Goal: Task Accomplishment & Management: Manage account settings

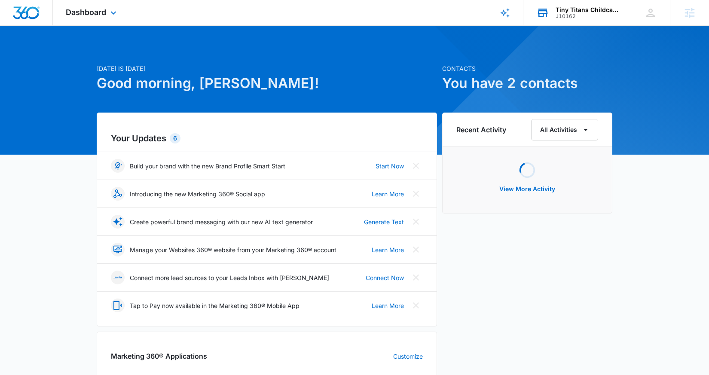
click at [602, 17] on div "J10162" at bounding box center [587, 16] width 63 height 6
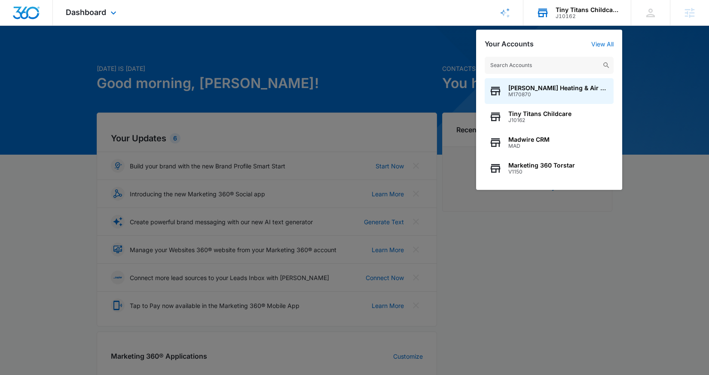
click at [564, 64] on input "text" at bounding box center [549, 65] width 129 height 17
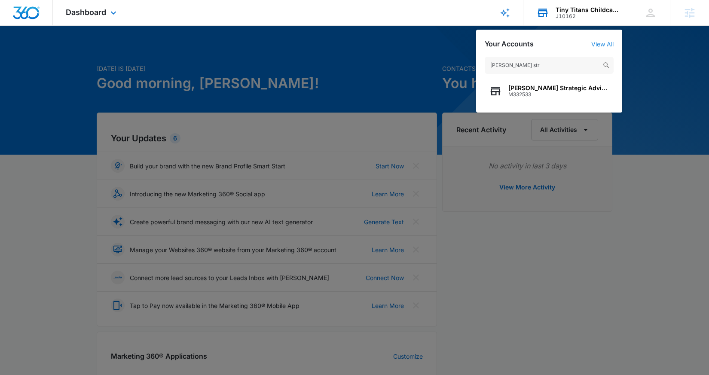
type input "[PERSON_NAME] str"
click at [609, 44] on link "View All" at bounding box center [602, 43] width 22 height 7
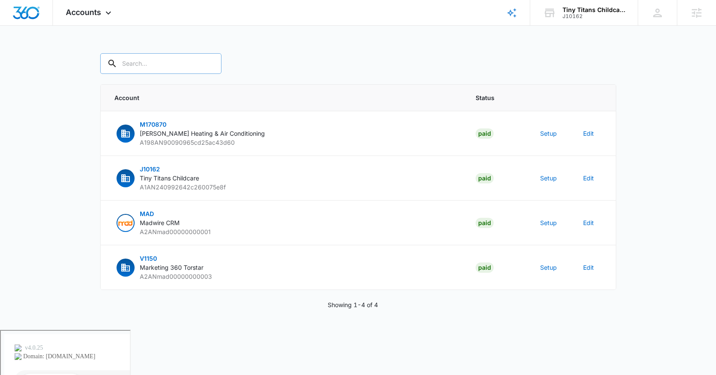
click at [130, 64] on input "text" at bounding box center [160, 63] width 121 height 21
type input "[PERSON_NAME] strategic"
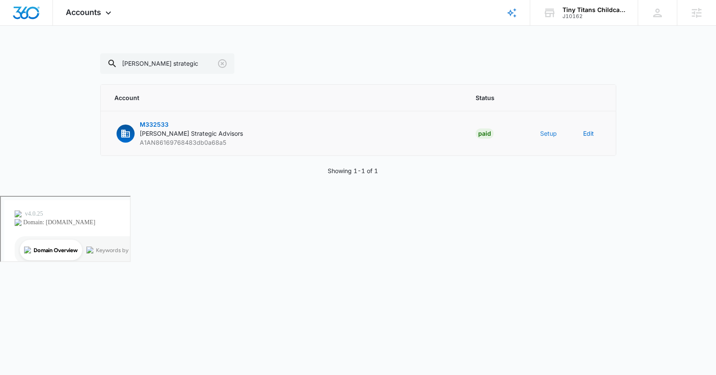
click at [551, 133] on button "Setup" at bounding box center [548, 133] width 17 height 9
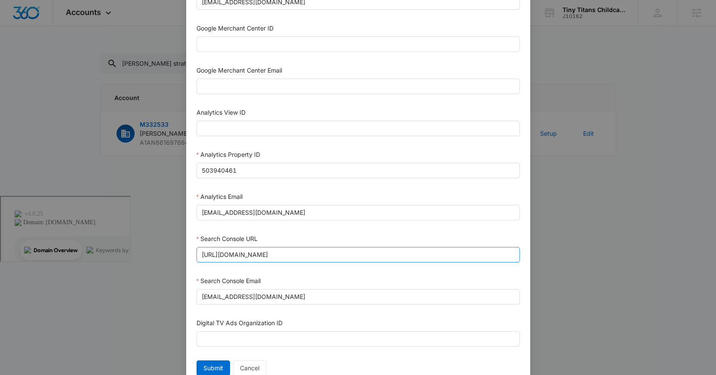
scroll to position [391, 0]
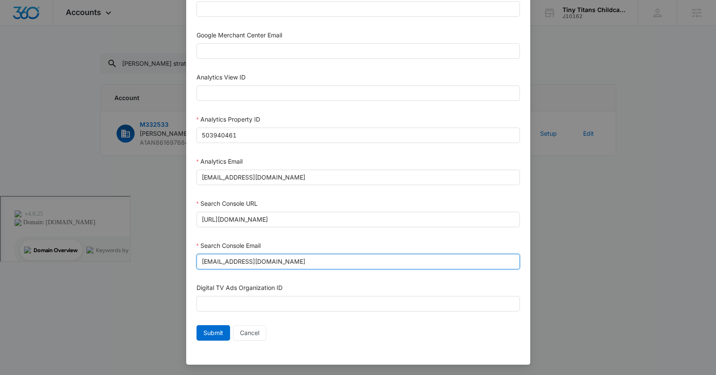
click at [349, 265] on input "[EMAIL_ADDRESS][DOMAIN_NAME]" at bounding box center [357, 261] width 323 height 15
click at [213, 336] on span "Submit" at bounding box center [213, 332] width 20 height 9
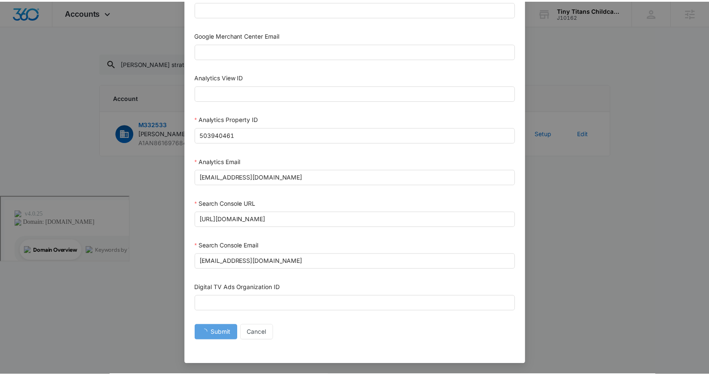
scroll to position [383, 0]
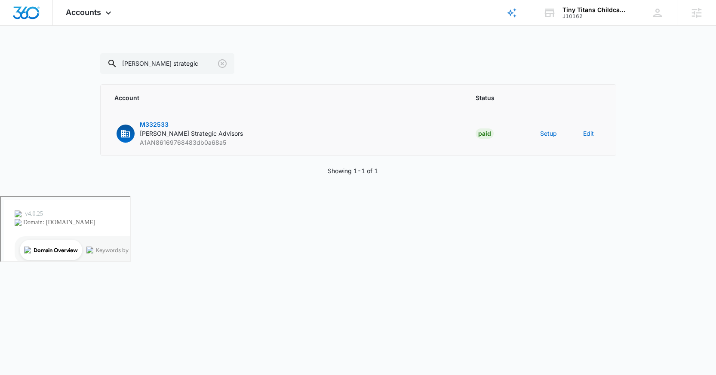
click at [168, 128] on p "M332533 [PERSON_NAME] Strategic Advisors A1AN86169768483db0a68a5" at bounding box center [191, 133] width 103 height 27
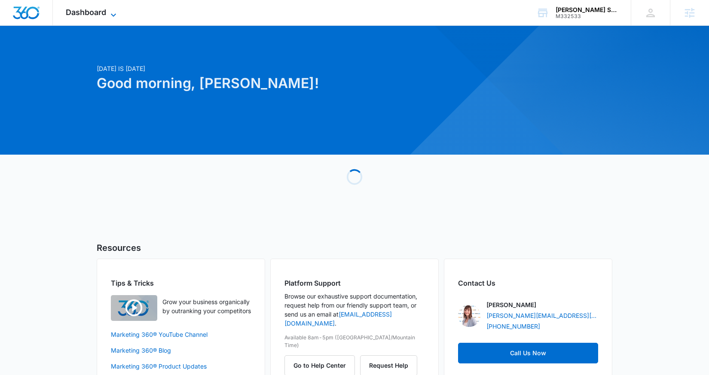
click at [103, 12] on span "Dashboard" at bounding box center [86, 12] width 40 height 9
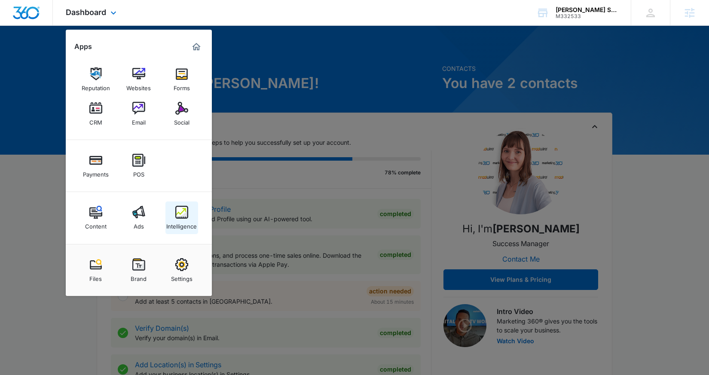
click at [179, 221] on div "Intelligence" at bounding box center [181, 224] width 31 height 11
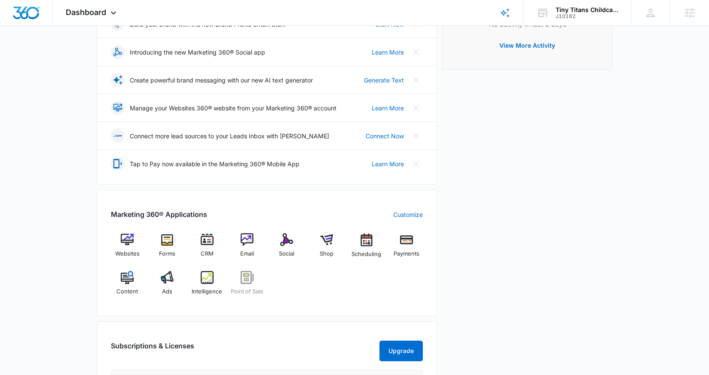
scroll to position [142, 0]
click at [199, 286] on div "Intelligence" at bounding box center [207, 286] width 33 height 31
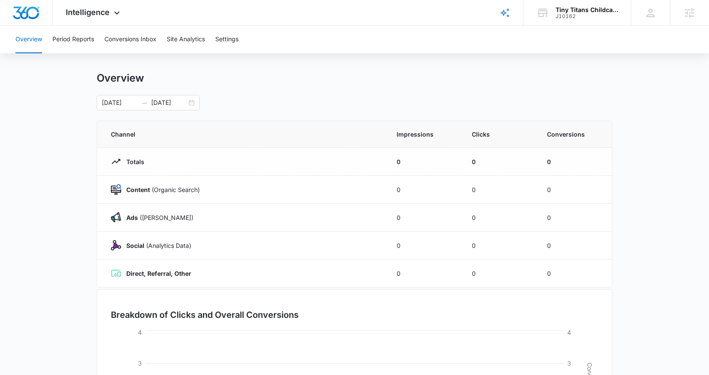
scroll to position [11, 0]
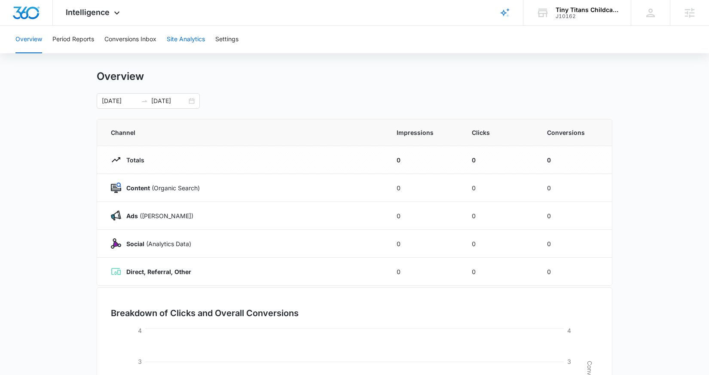
click at [181, 39] on button "Site Analytics" at bounding box center [186, 40] width 38 height 28
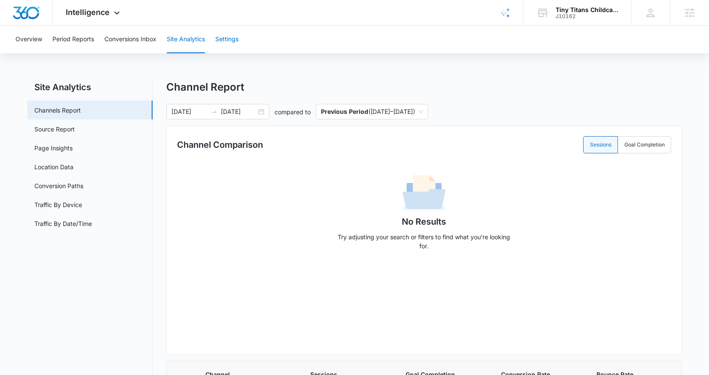
click at [235, 38] on button "Settings" at bounding box center [226, 40] width 23 height 28
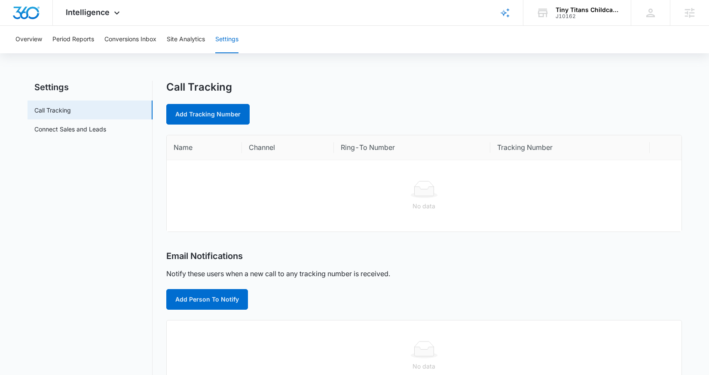
scroll to position [8, 0]
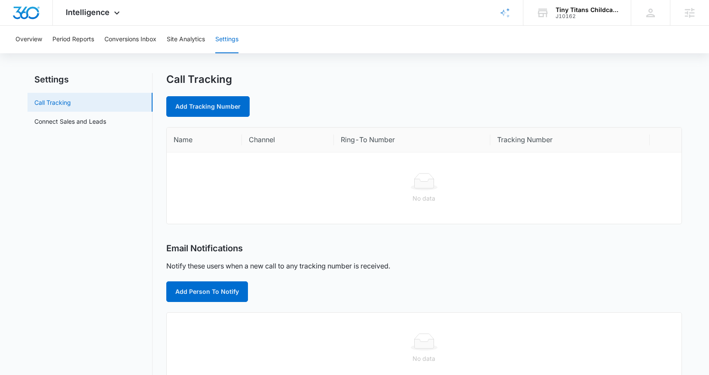
click at [71, 107] on link "Call Tracking" at bounding box center [52, 102] width 37 height 9
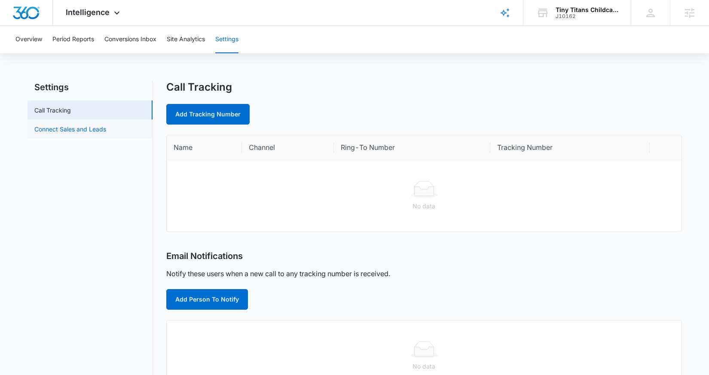
click at [82, 134] on link "Connect Sales and Leads" at bounding box center [70, 129] width 72 height 9
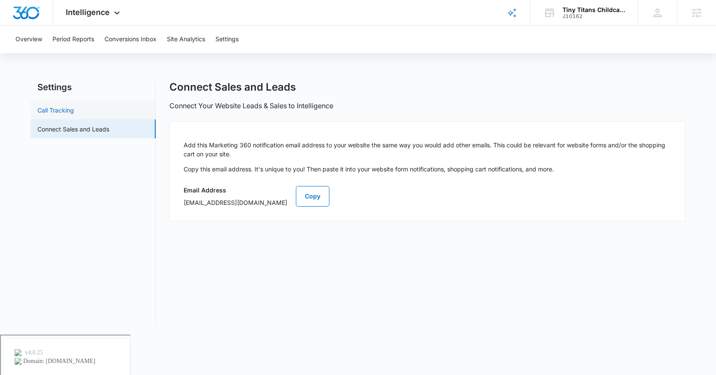
click at [74, 115] on link "Call Tracking" at bounding box center [55, 110] width 37 height 9
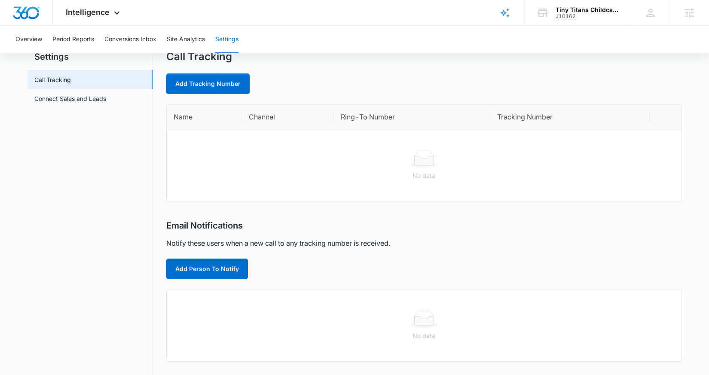
scroll to position [29, 0]
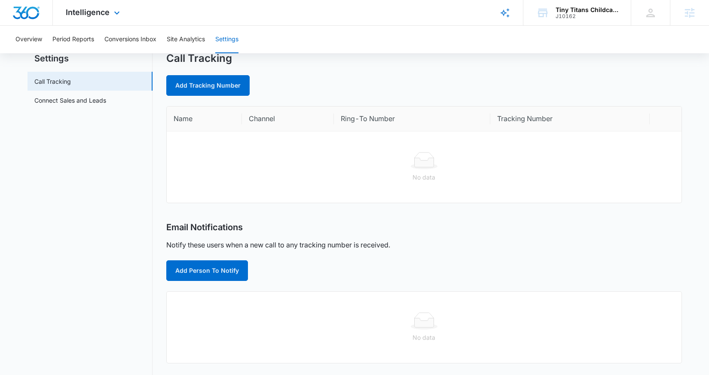
click at [110, 15] on div "Intelligence Apps Websites Forms CRM Email Social Shop Scheduling Payments POS …" at bounding box center [94, 12] width 82 height 25
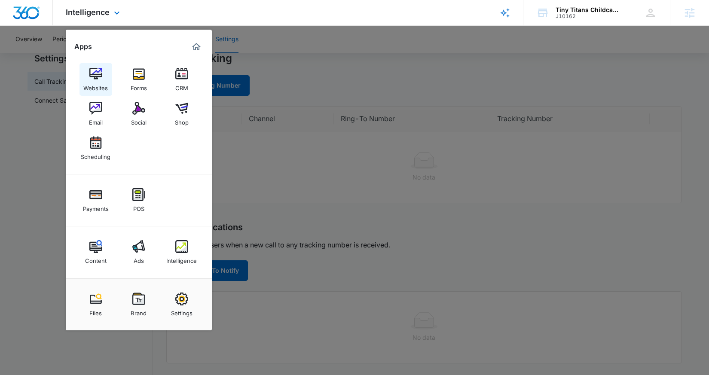
click at [98, 80] on img at bounding box center [95, 73] width 13 height 13
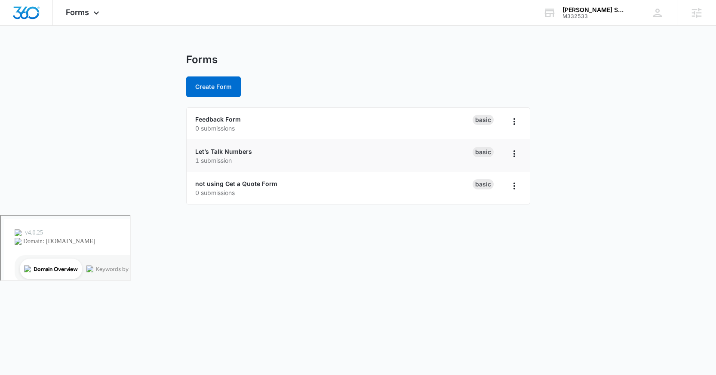
click at [289, 154] on div "Let’s Talk Numbers 1 submission" at bounding box center [333, 156] width 277 height 18
click at [233, 152] on link "Let’s Talk Numbers" at bounding box center [223, 151] width 57 height 7
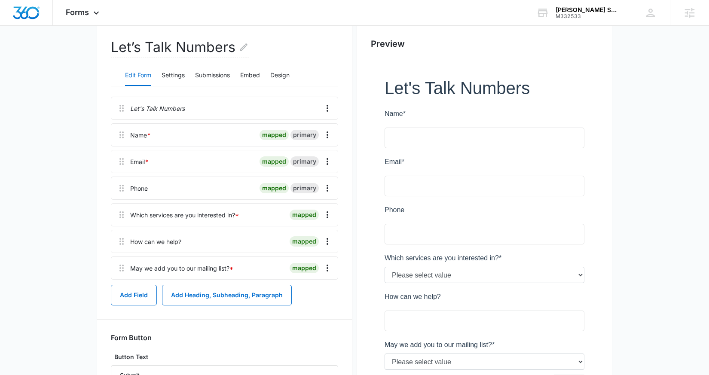
scroll to position [48, 0]
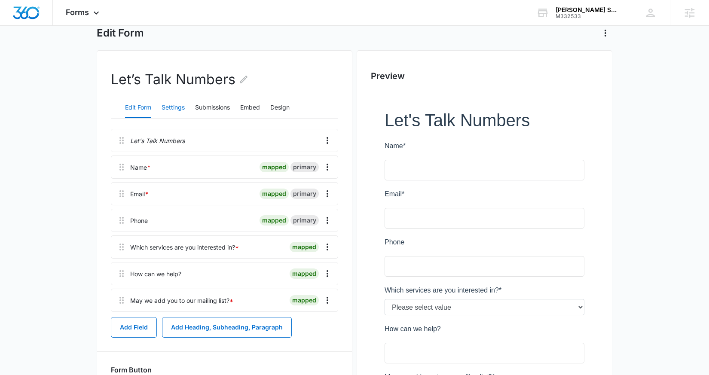
click at [176, 107] on button "Settings" at bounding box center [173, 108] width 23 height 21
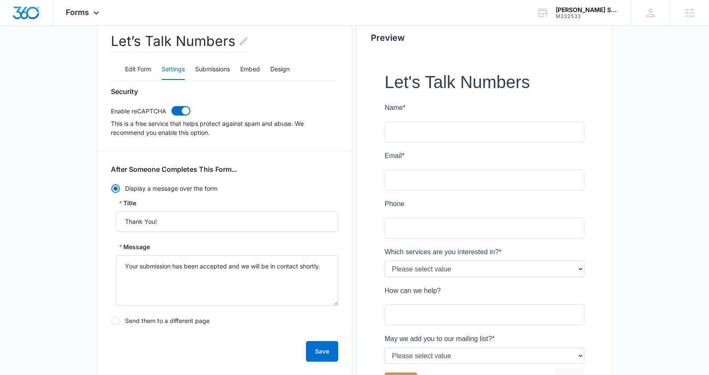
scroll to position [81, 0]
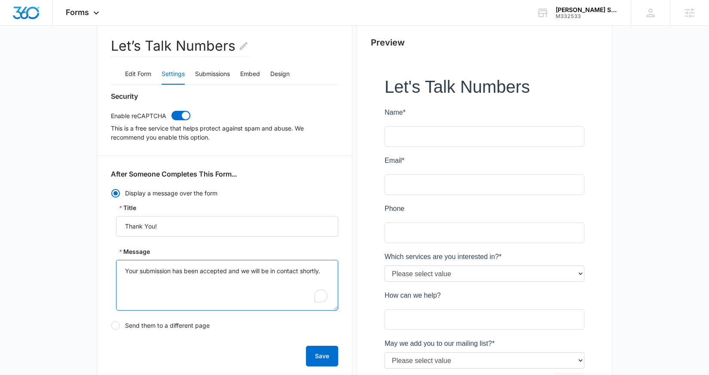
drag, startPoint x: 313, startPoint y: 274, endPoint x: 113, endPoint y: 274, distance: 199.4
click at [113, 273] on div "Title Thank You! Message Your submission has been accepted and we will be in co…" at bounding box center [224, 256] width 227 height 107
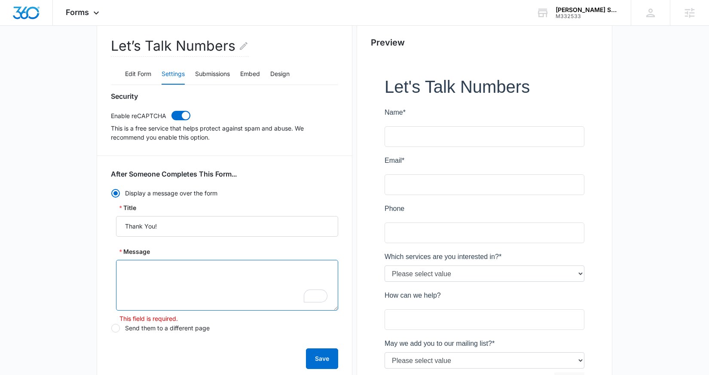
paste textarea "Thank you for reaching out to Palmer's Strategic Advisors. We've received your …"
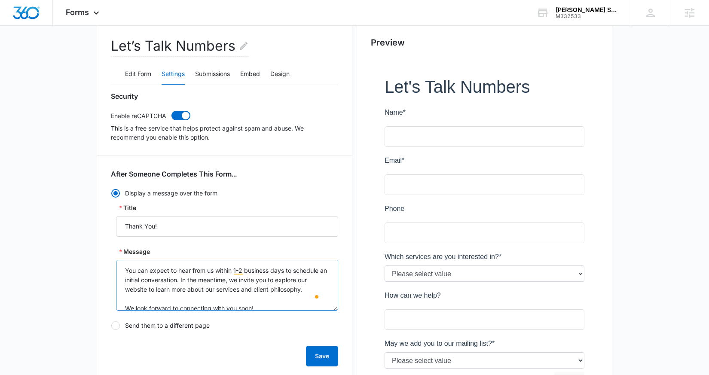
scroll to position [48, 0]
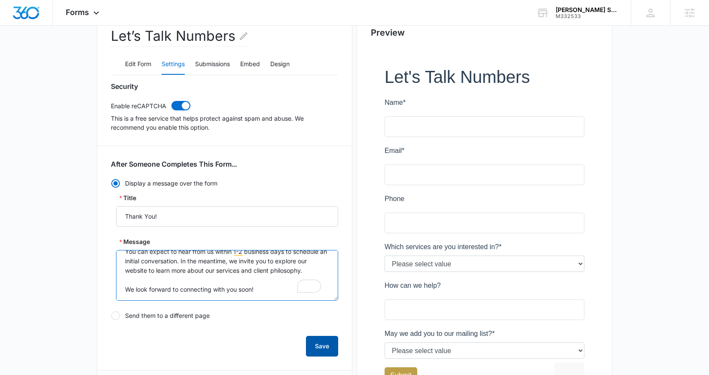
type textarea "Thank you for reaching out to Palmer's Strategic Advisors. We've received your …"
click at [334, 347] on button "Save" at bounding box center [322, 346] width 32 height 21
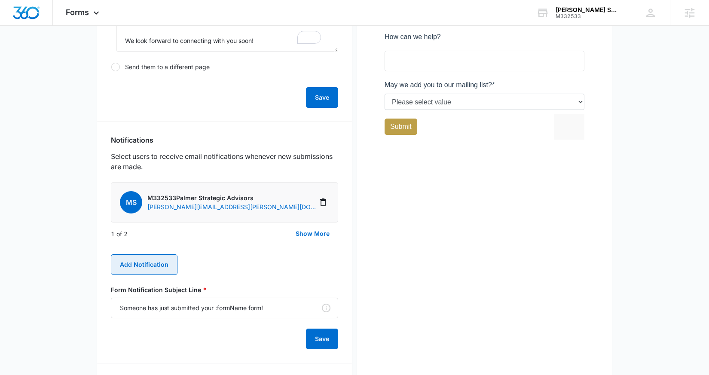
click at [149, 270] on button "Add Notification" at bounding box center [144, 264] width 67 height 21
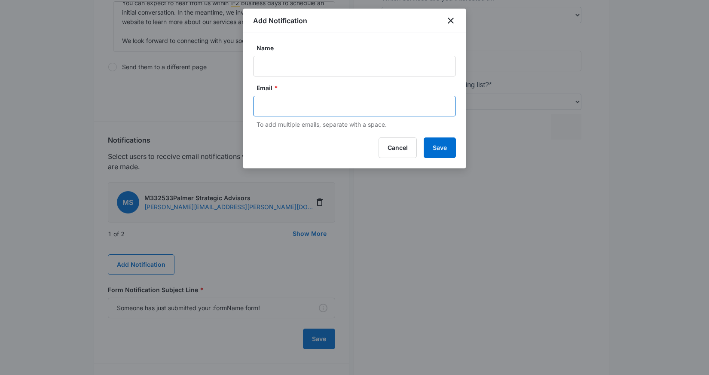
click at [266, 107] on input "text" at bounding box center [355, 106] width 187 height 13
paste input "admin@theCFOnexus.com"
type input "admin@theCFOnexus.com"
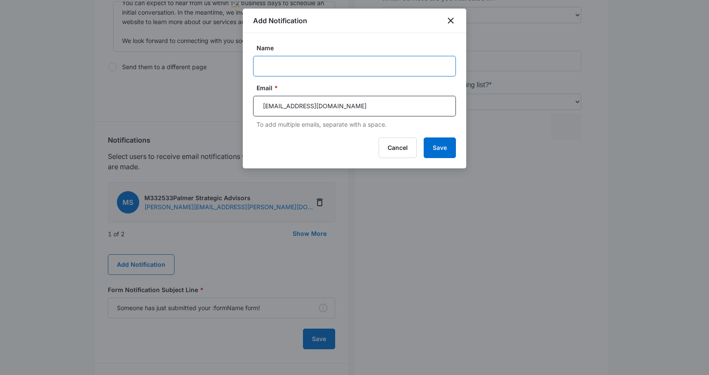
click at [287, 63] on input "Name" at bounding box center [354, 66] width 203 height 21
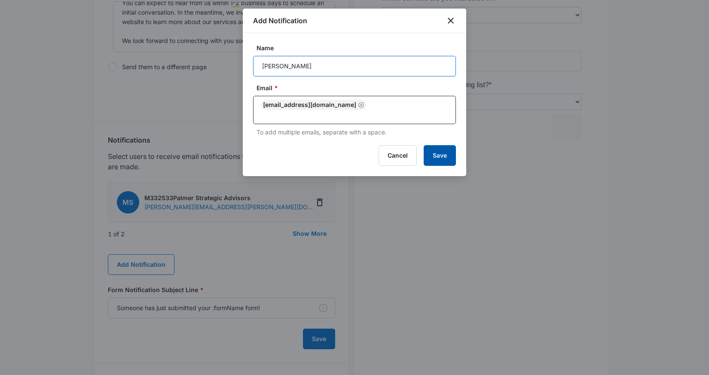
type input "Scotty Palmer"
click at [439, 153] on button "Save" at bounding box center [440, 155] width 32 height 21
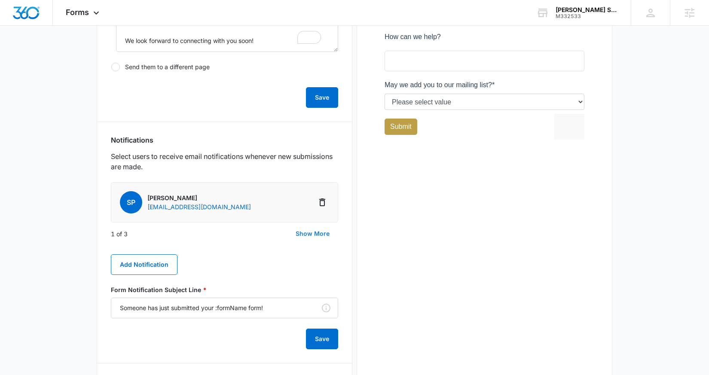
click at [318, 234] on button "Show More" at bounding box center [312, 234] width 51 height 21
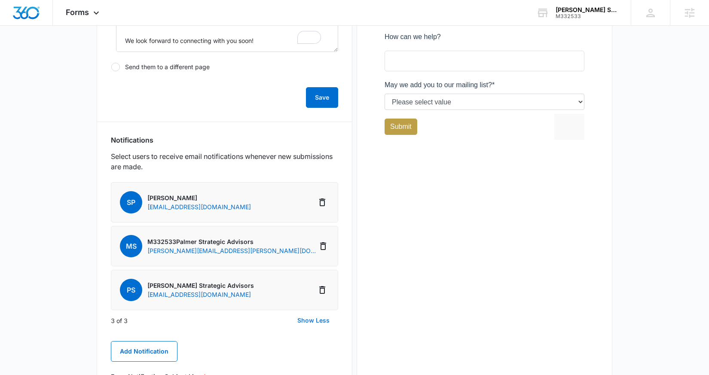
click at [311, 324] on button "Show Less" at bounding box center [313, 320] width 49 height 21
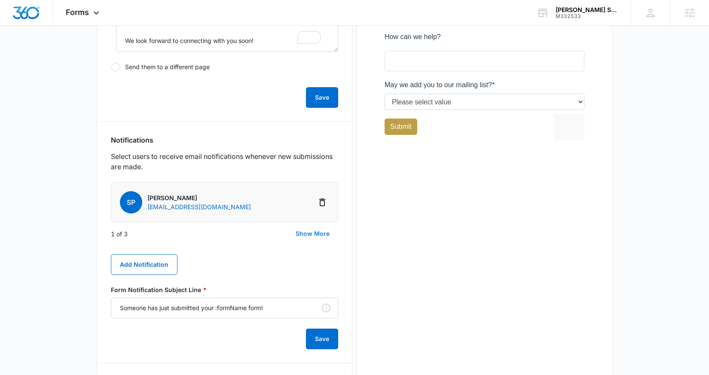
click at [326, 234] on button "Show More" at bounding box center [312, 234] width 51 height 21
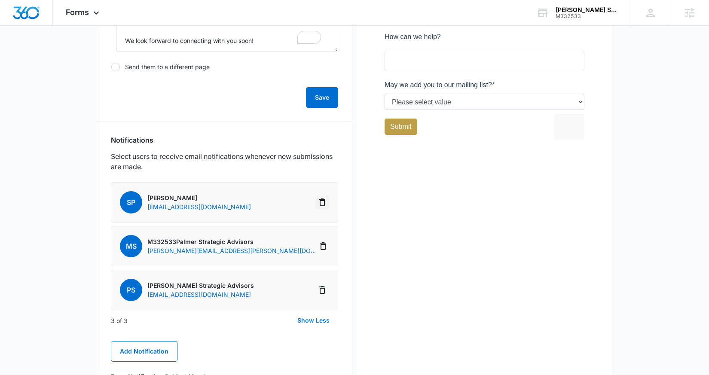
click at [320, 199] on icon "Delete Notification" at bounding box center [322, 203] width 6 height 8
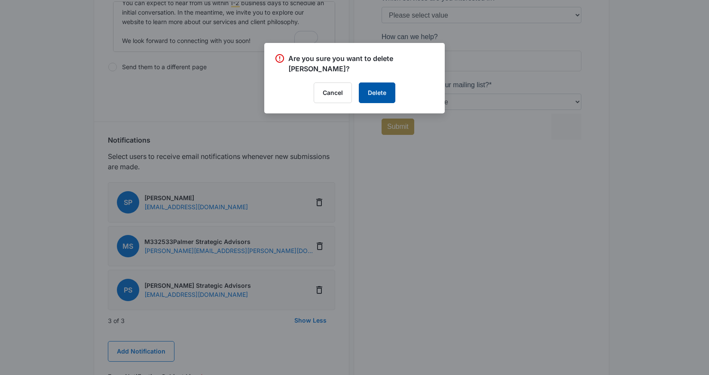
click at [382, 89] on button "Delete" at bounding box center [377, 93] width 37 height 21
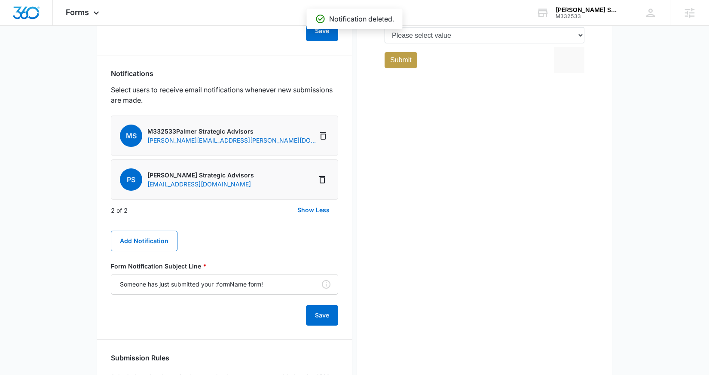
scroll to position [407, 0]
click at [321, 322] on button "Save" at bounding box center [322, 315] width 32 height 21
click at [98, 12] on icon at bounding box center [96, 15] width 10 height 10
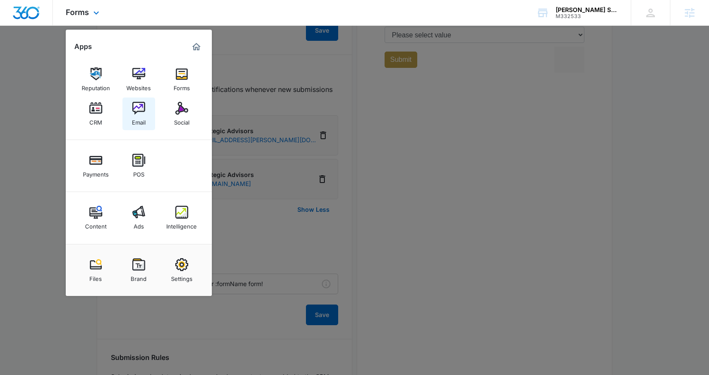
click at [136, 125] on div "Email" at bounding box center [139, 120] width 14 height 11
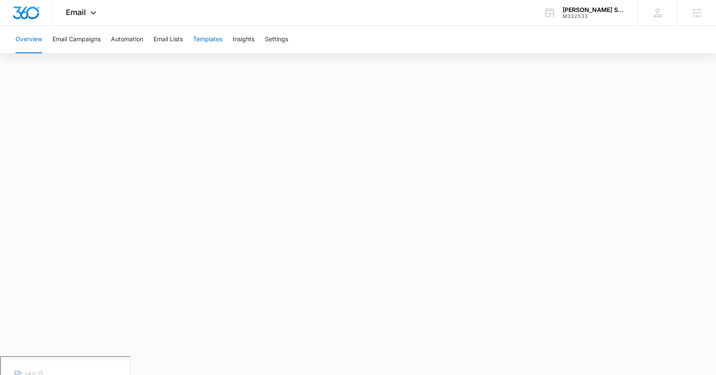
click at [210, 37] on button "Templates" at bounding box center [207, 40] width 29 height 28
click at [127, 38] on button "Automation" at bounding box center [127, 40] width 32 height 28
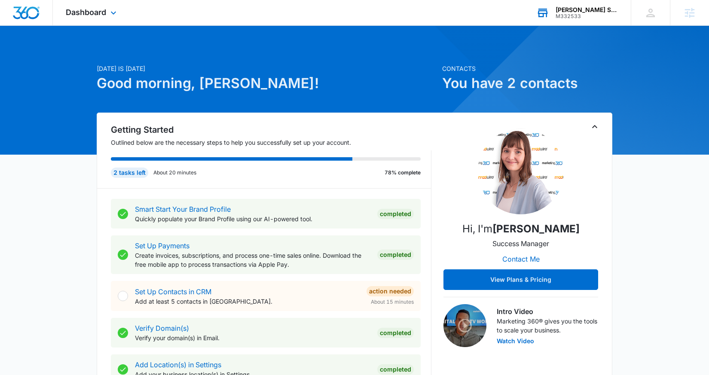
click at [585, 12] on div "[PERSON_NAME] Strategic Advisors" at bounding box center [587, 9] width 63 height 7
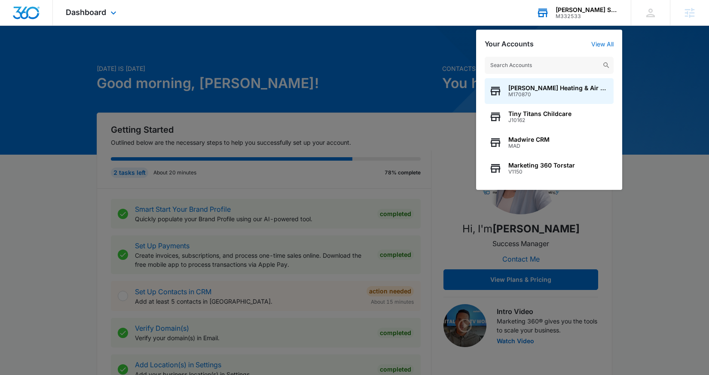
click at [556, 66] on input "text" at bounding box center [549, 65] width 129 height 17
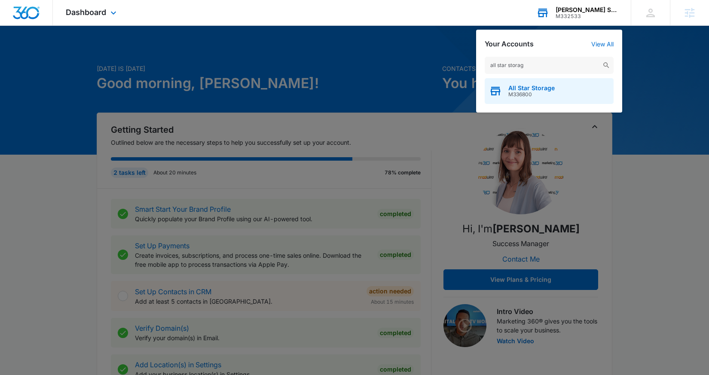
type input "all star storag"
click at [555, 97] on div "All Star Storage M336800" at bounding box center [549, 91] width 129 height 26
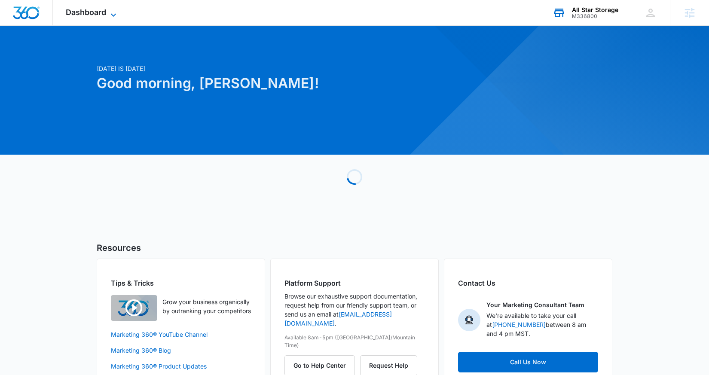
click at [83, 9] on span "Dashboard" at bounding box center [86, 12] width 40 height 9
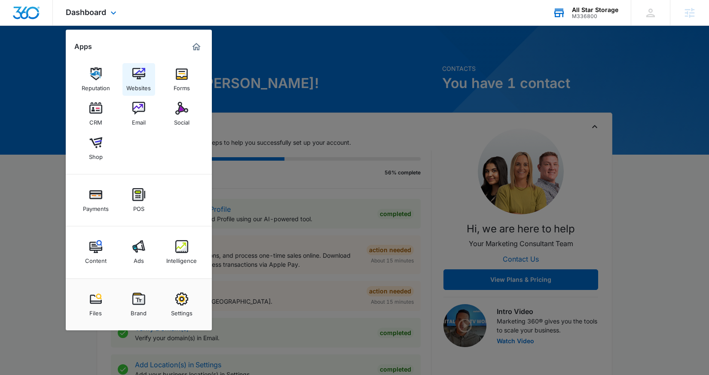
click at [142, 70] on img at bounding box center [138, 73] width 13 height 13
